Goal: Task Accomplishment & Management: Complete application form

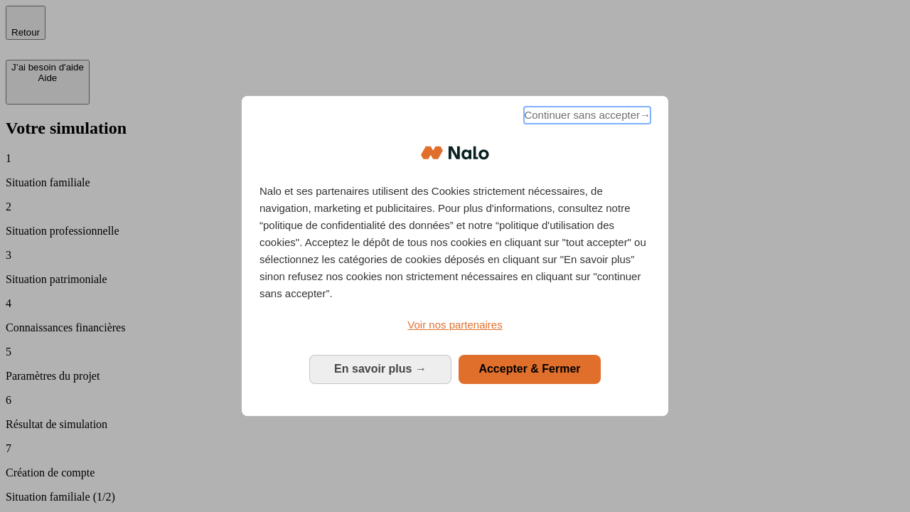
click at [586, 117] on span "Continuer sans accepter →" at bounding box center [587, 115] width 127 height 17
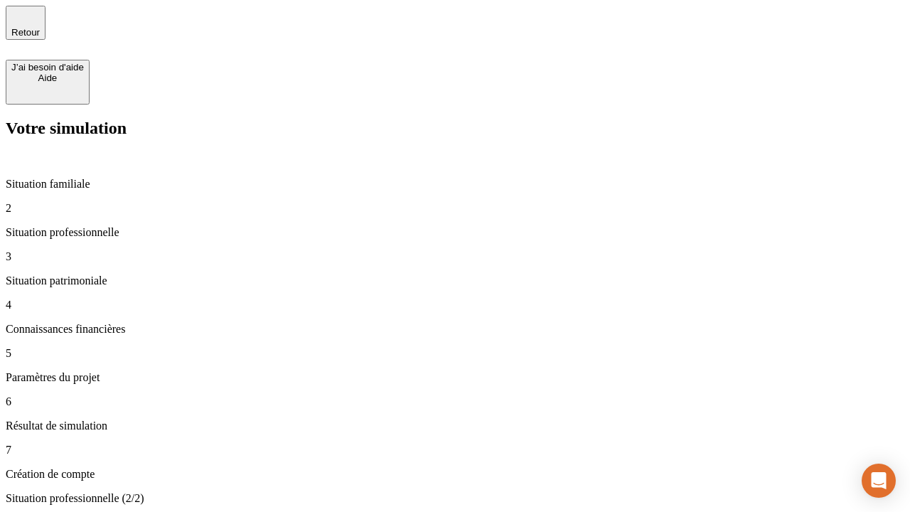
type input "30 000"
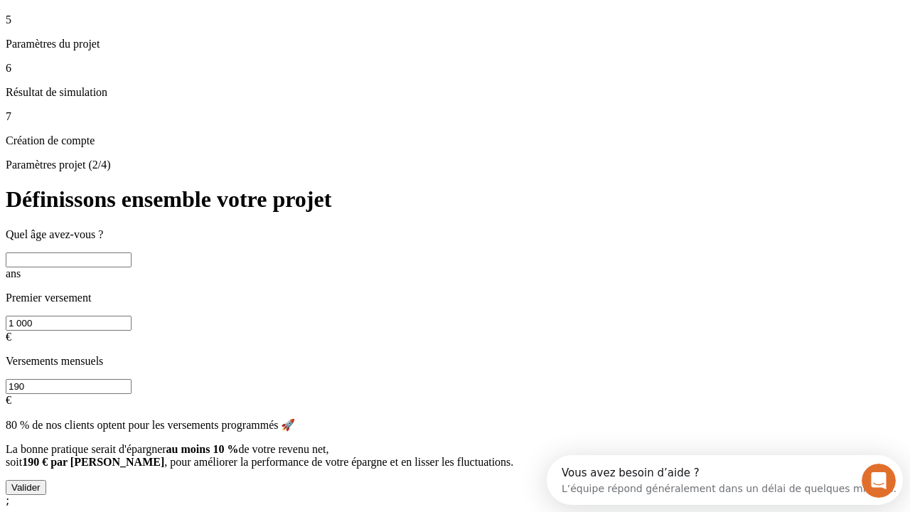
scroll to position [13, 0]
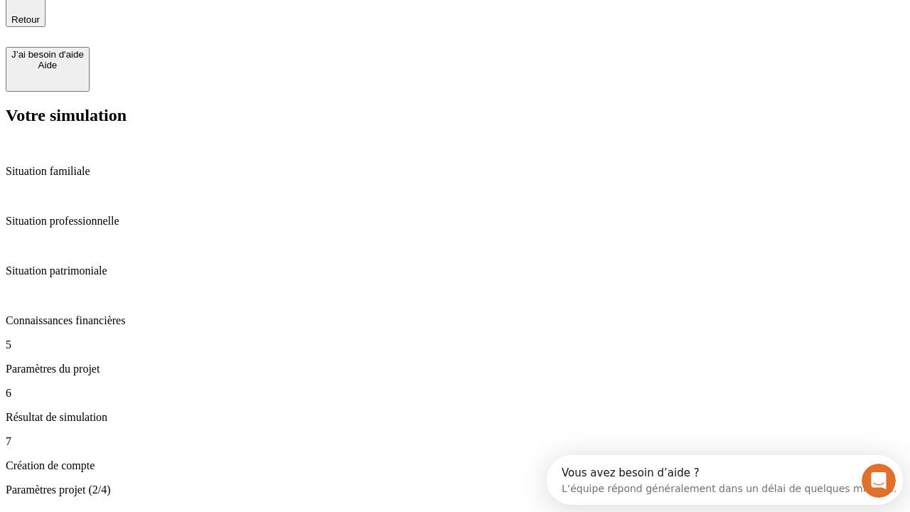
type input "25"
type input "1 000"
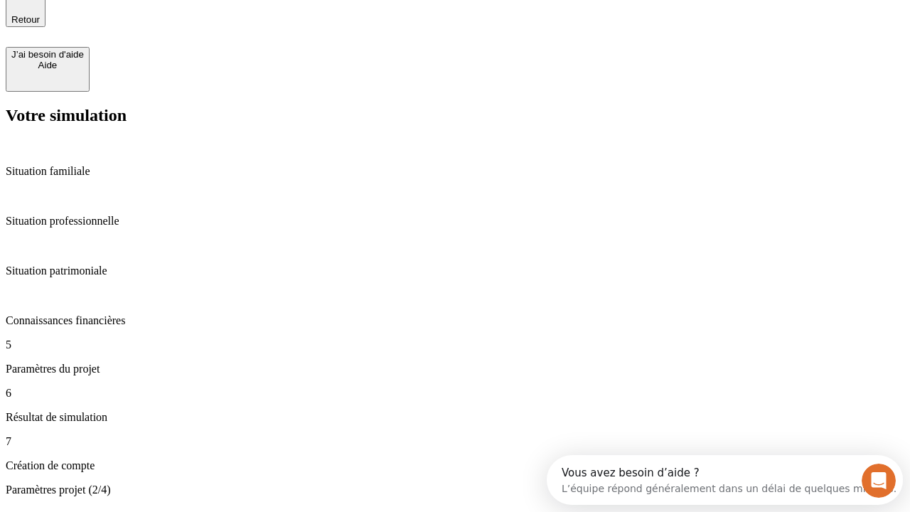
type input "640"
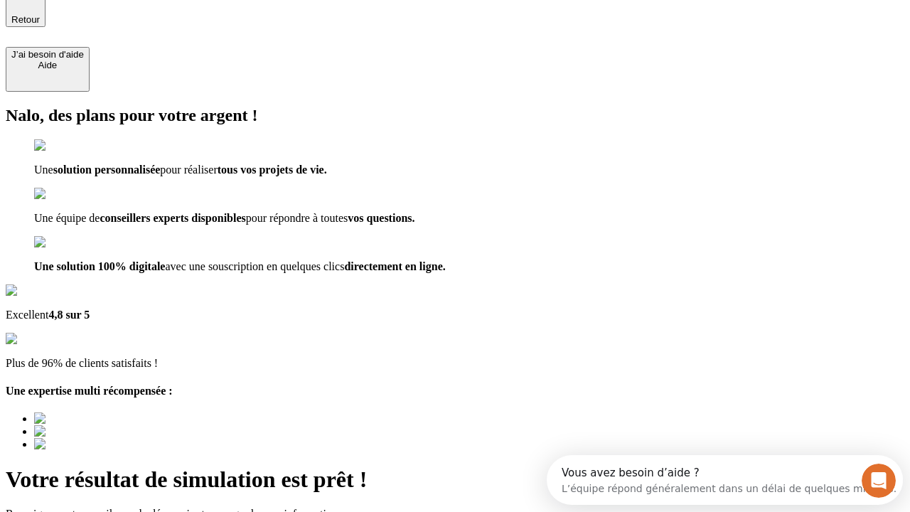
type input "[EMAIL_ADDRESS][PERSON_NAME][DOMAIN_NAME]"
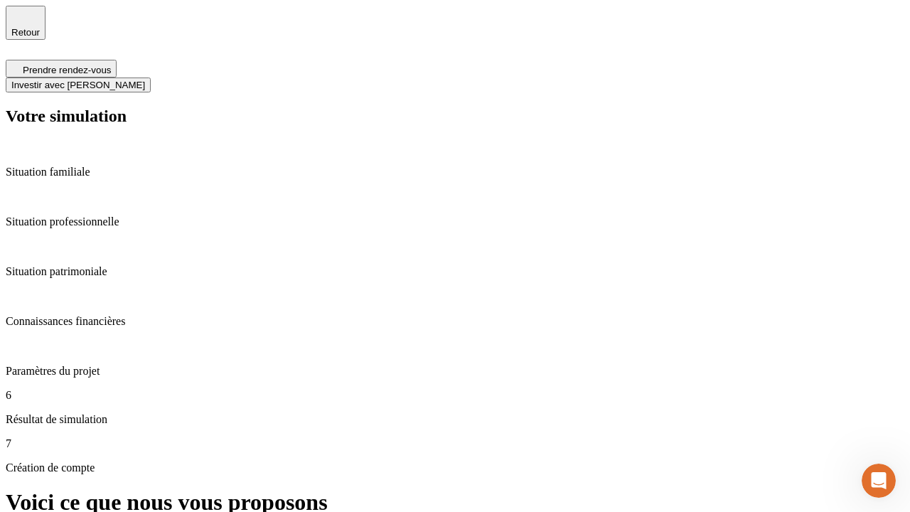
click at [145, 80] on span "Investir avec [PERSON_NAME]" at bounding box center [78, 85] width 134 height 11
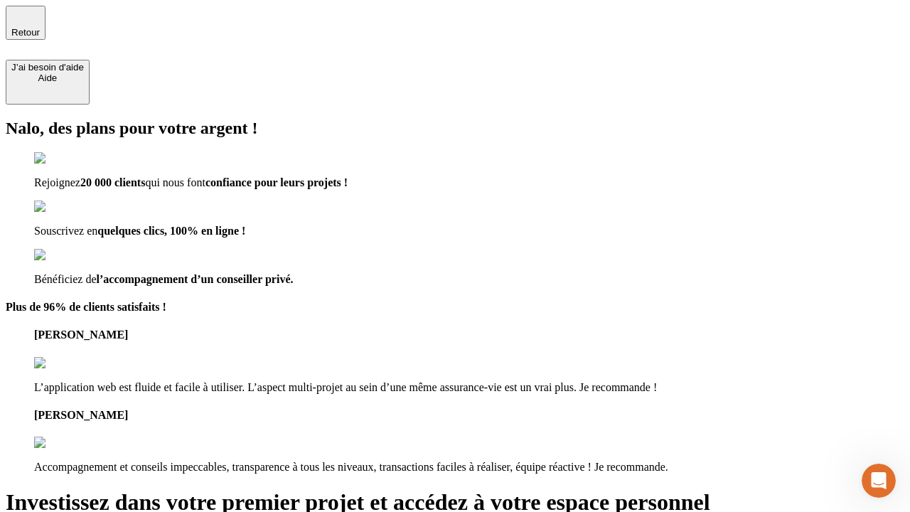
type input "[EMAIL_ADDRESS][PERSON_NAME][DOMAIN_NAME]"
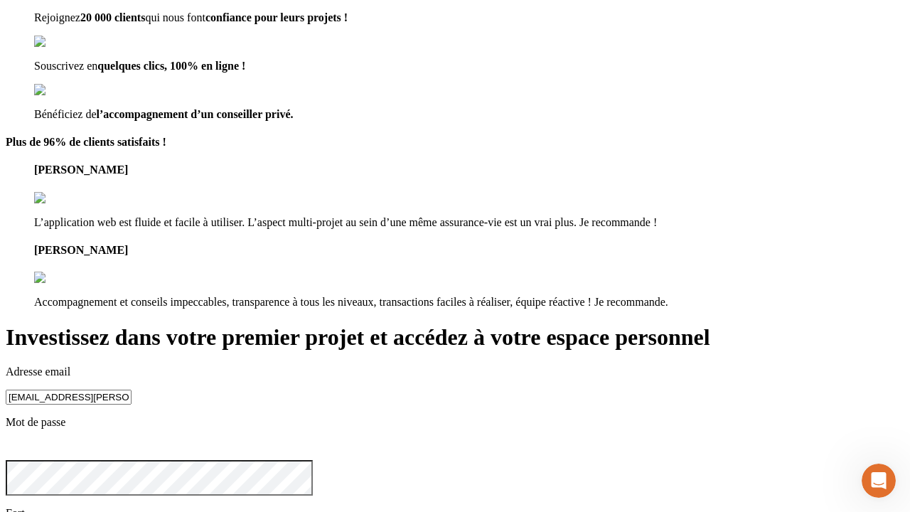
scroll to position [44, 0]
